Goal: Task Accomplishment & Management: Manage account settings

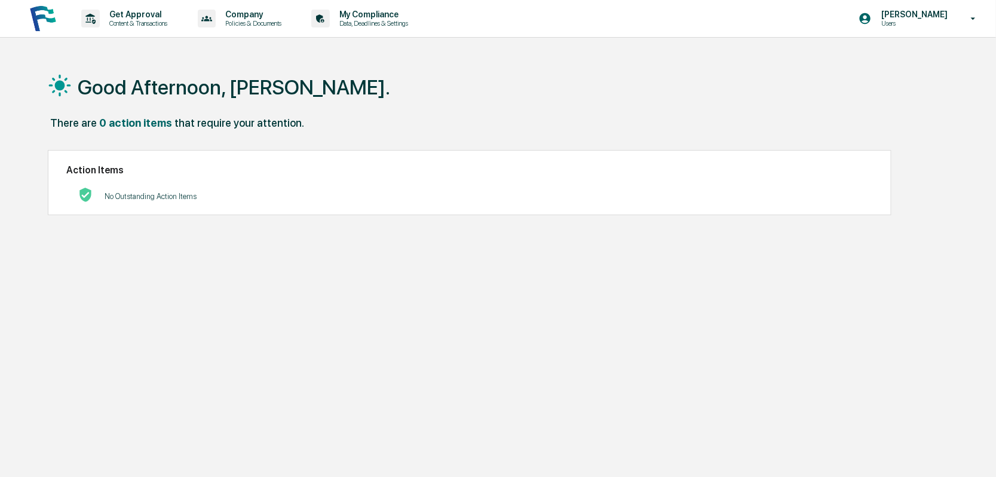
click at [871, 18] on icon at bounding box center [865, 18] width 11 height 11
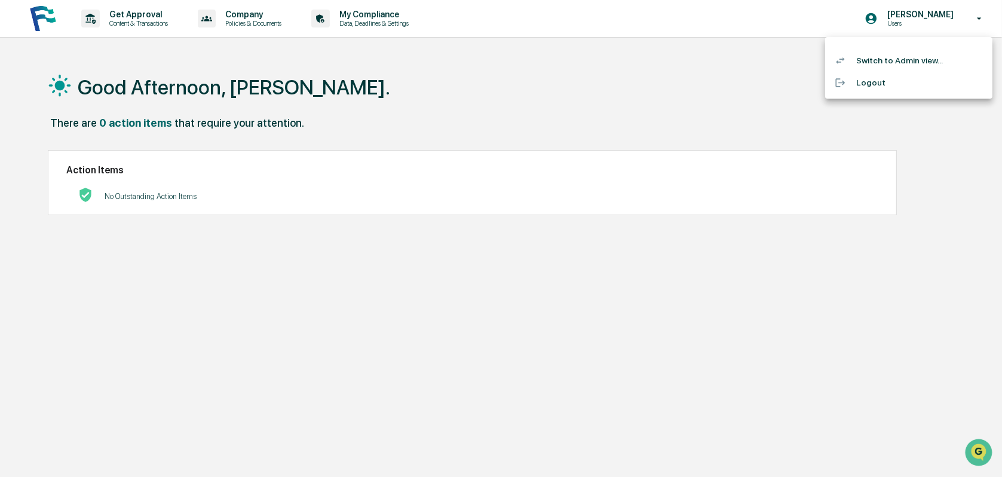
click at [885, 59] on li "Switch to Admin view..." at bounding box center [908, 61] width 167 height 22
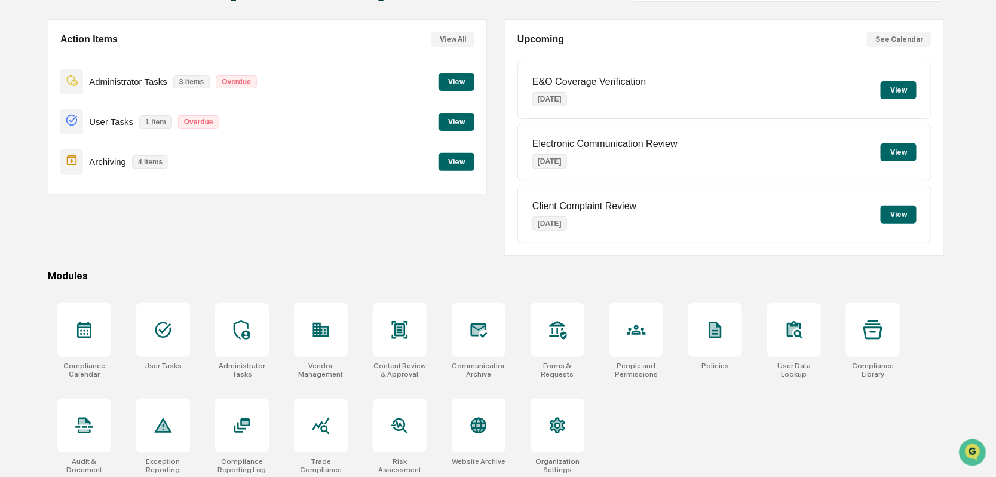
scroll to position [100, 0]
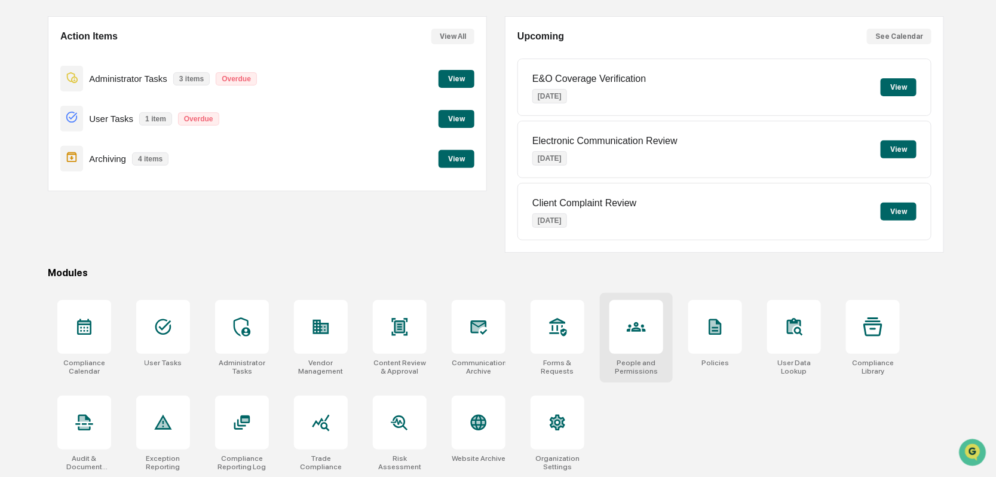
click at [635, 336] on div at bounding box center [637, 327] width 54 height 54
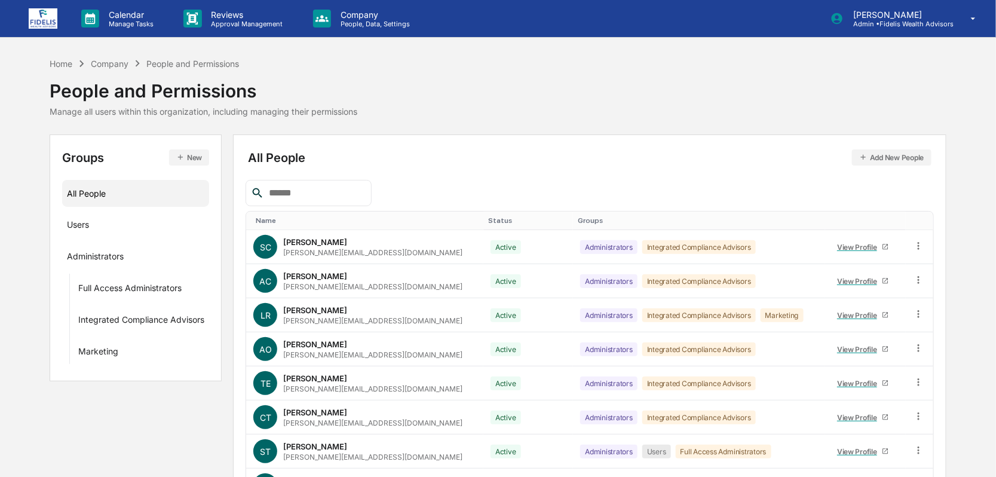
click at [883, 150] on button "Add New People" at bounding box center [891, 157] width 79 height 16
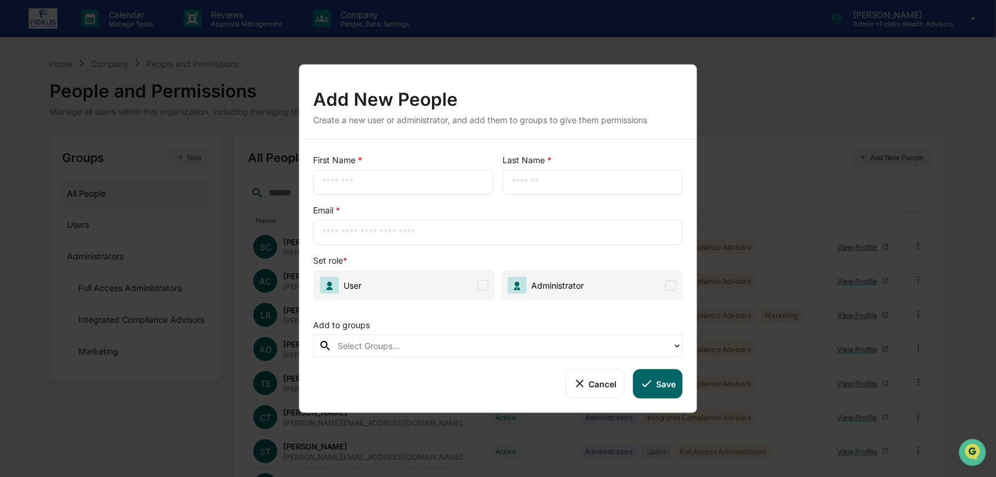
click at [357, 179] on input "text" at bounding box center [403, 182] width 162 height 12
type input "****"
type input "********"
type input "**********"
drag, startPoint x: 669, startPoint y: 288, endPoint x: 653, endPoint y: 288, distance: 16.1
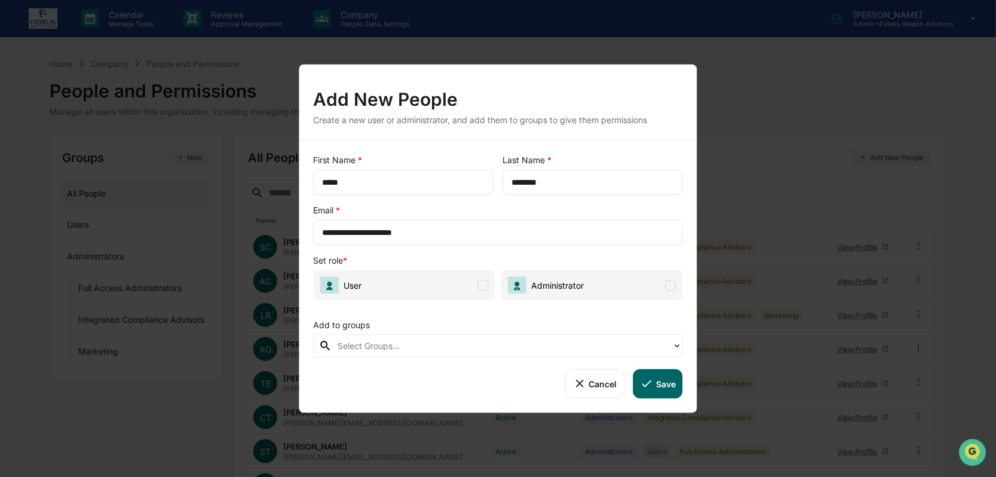
click at [669, 286] on span at bounding box center [671, 285] width 11 height 11
click at [487, 283] on span at bounding box center [483, 285] width 11 height 11
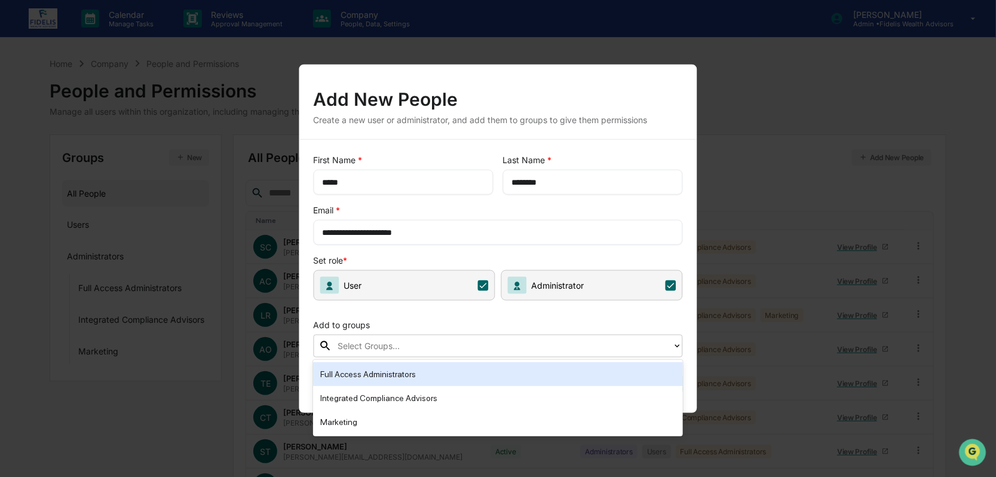
click at [376, 347] on div at bounding box center [502, 346] width 329 height 14
click at [363, 377] on div "Full Access Administrators" at bounding box center [498, 374] width 356 height 14
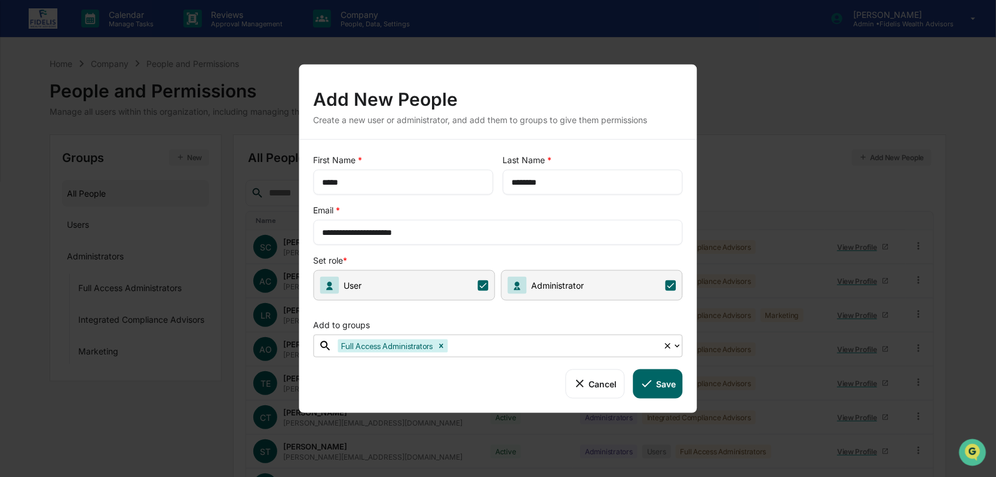
click at [663, 389] on button "Save" at bounding box center [659, 383] width 50 height 29
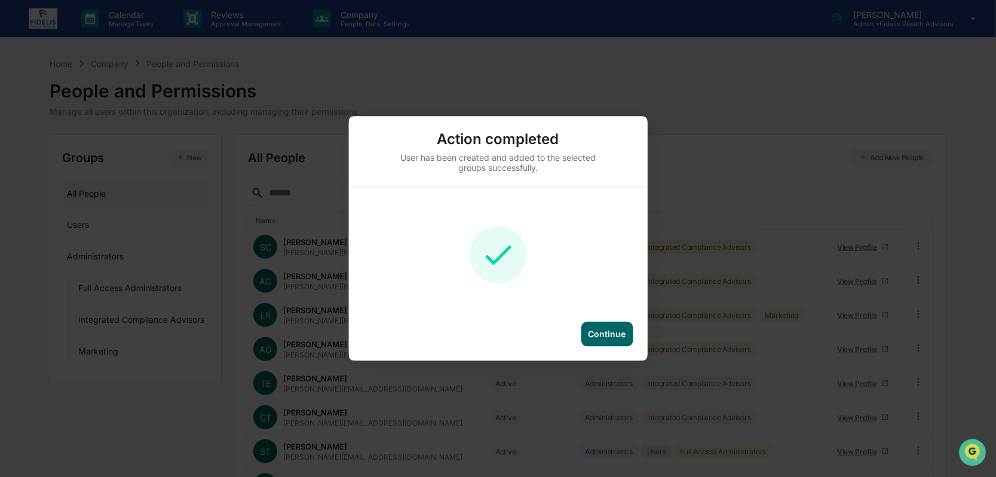
click at [617, 341] on div "Continue" at bounding box center [608, 334] width 52 height 25
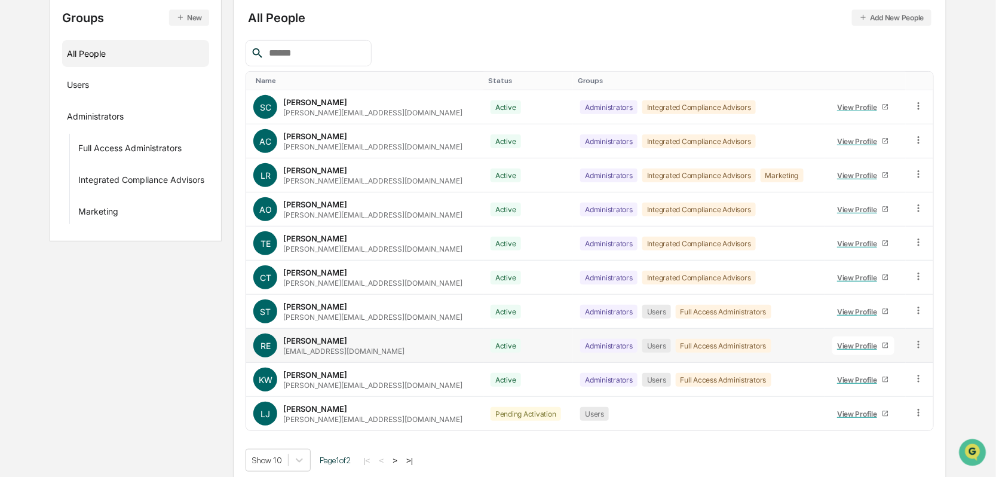
scroll to position [145, 0]
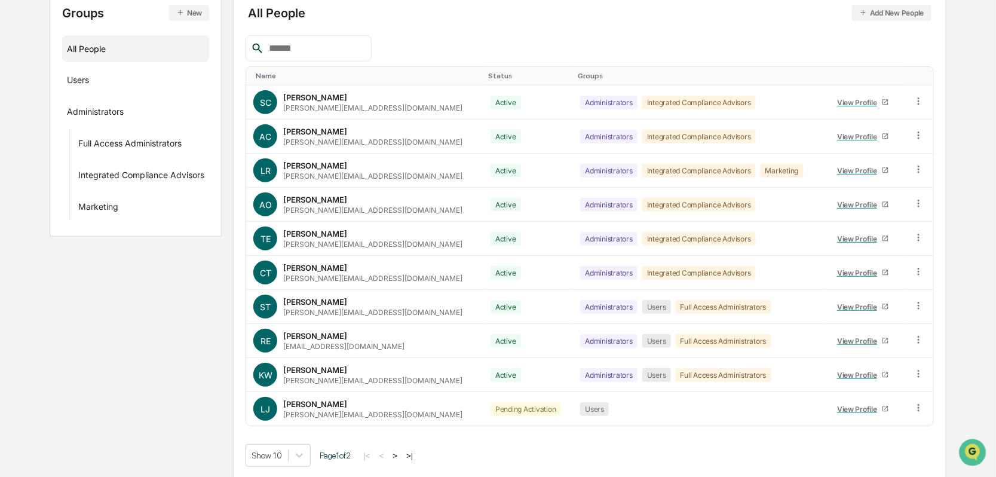
click at [400, 452] on button ">" at bounding box center [395, 456] width 12 height 10
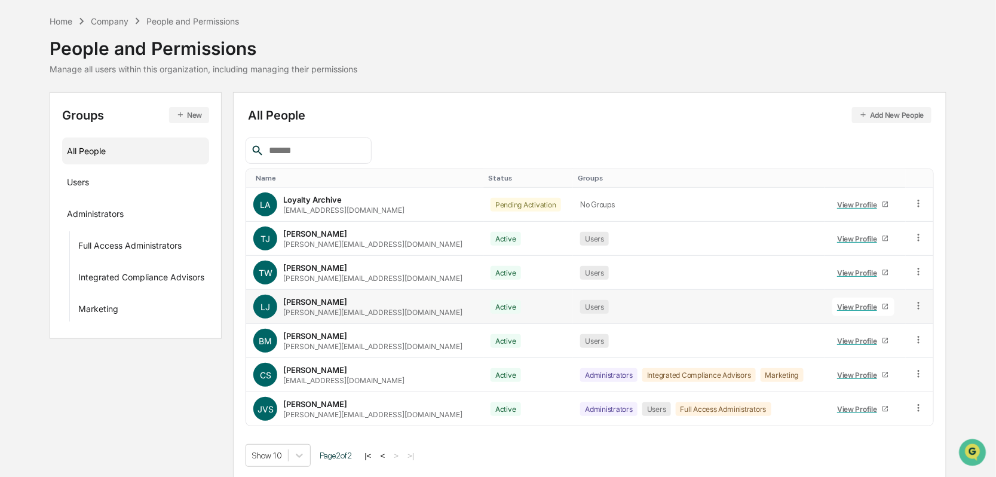
scroll to position [42, 0]
click at [389, 452] on button "<" at bounding box center [383, 456] width 12 height 10
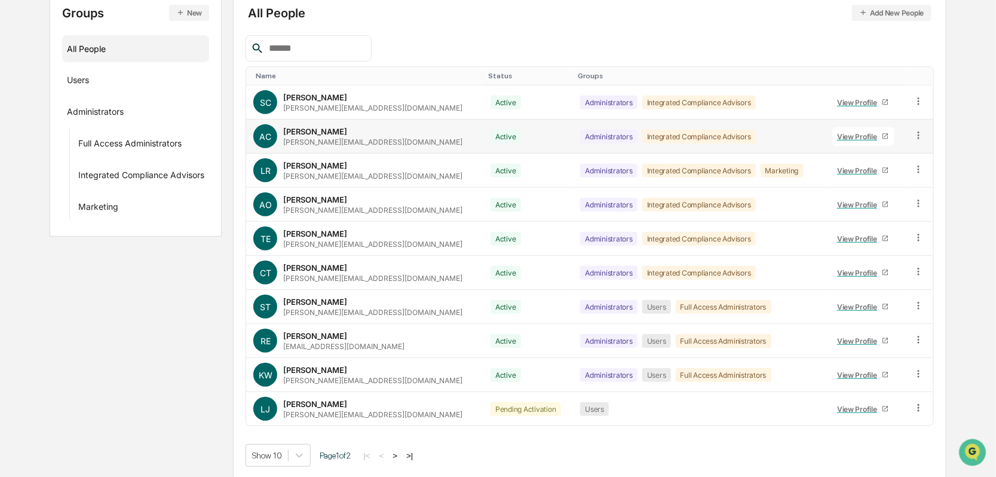
scroll to position [0, 0]
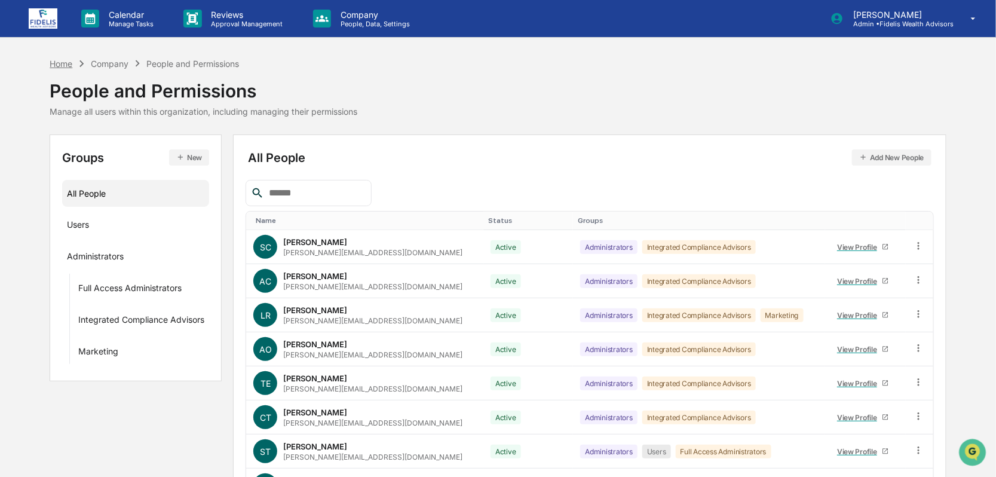
click at [69, 62] on div "Home" at bounding box center [61, 64] width 23 height 10
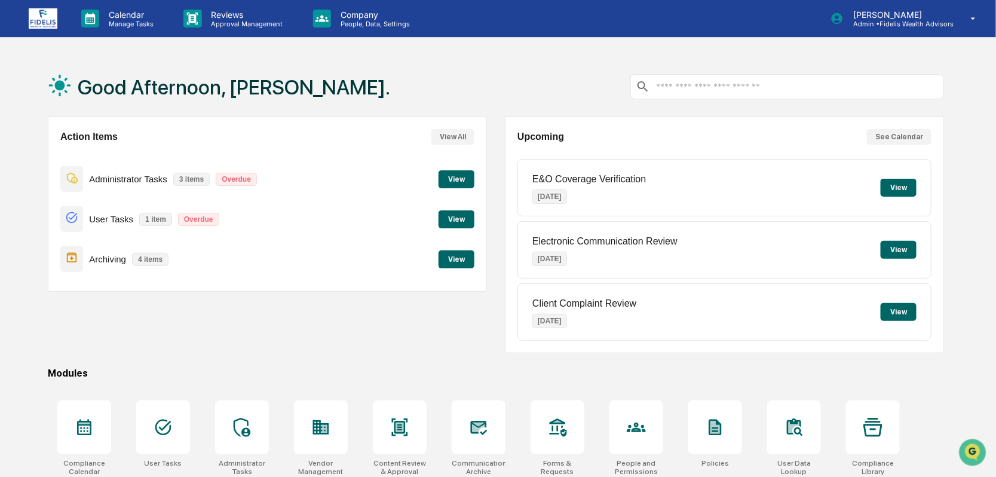
click at [452, 82] on div "Good Afternoon, [PERSON_NAME]." at bounding box center [496, 87] width 897 height 60
